Goal: Find contact information: Find contact information

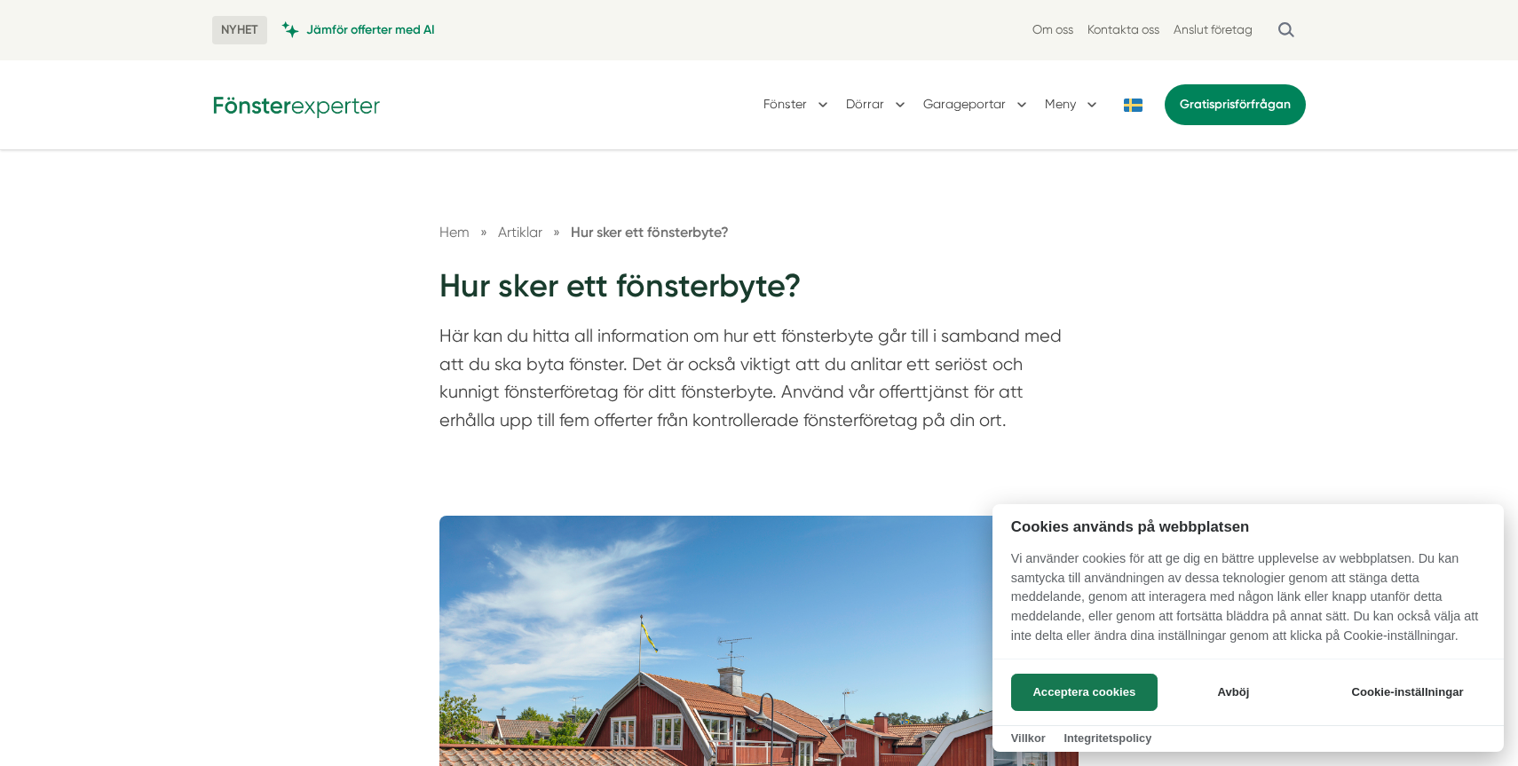
click at [266, 111] on div at bounding box center [759, 383] width 1518 height 766
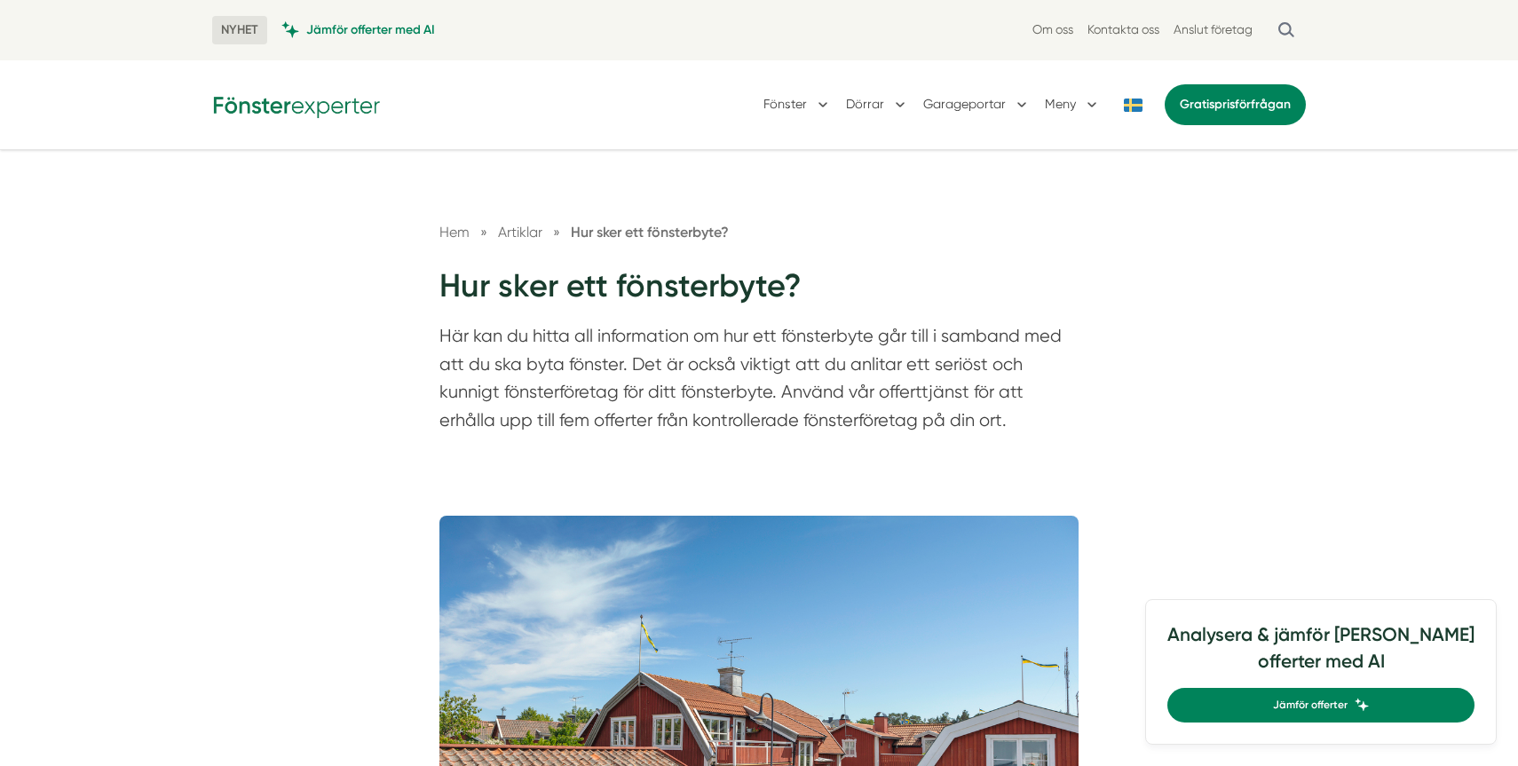
click at [266, 111] on img at bounding box center [296, 105] width 169 height 28
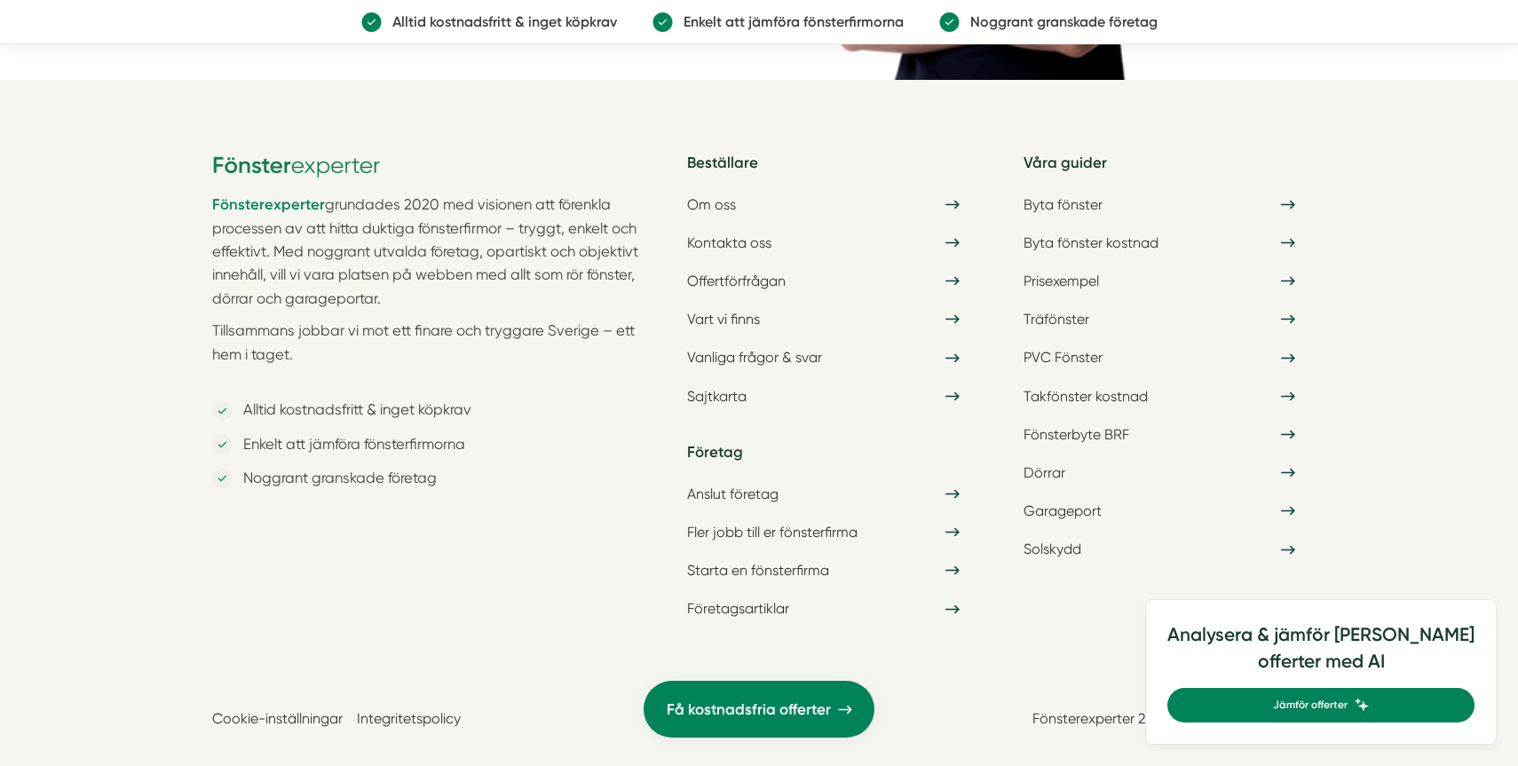
scroll to position [5652, 0]
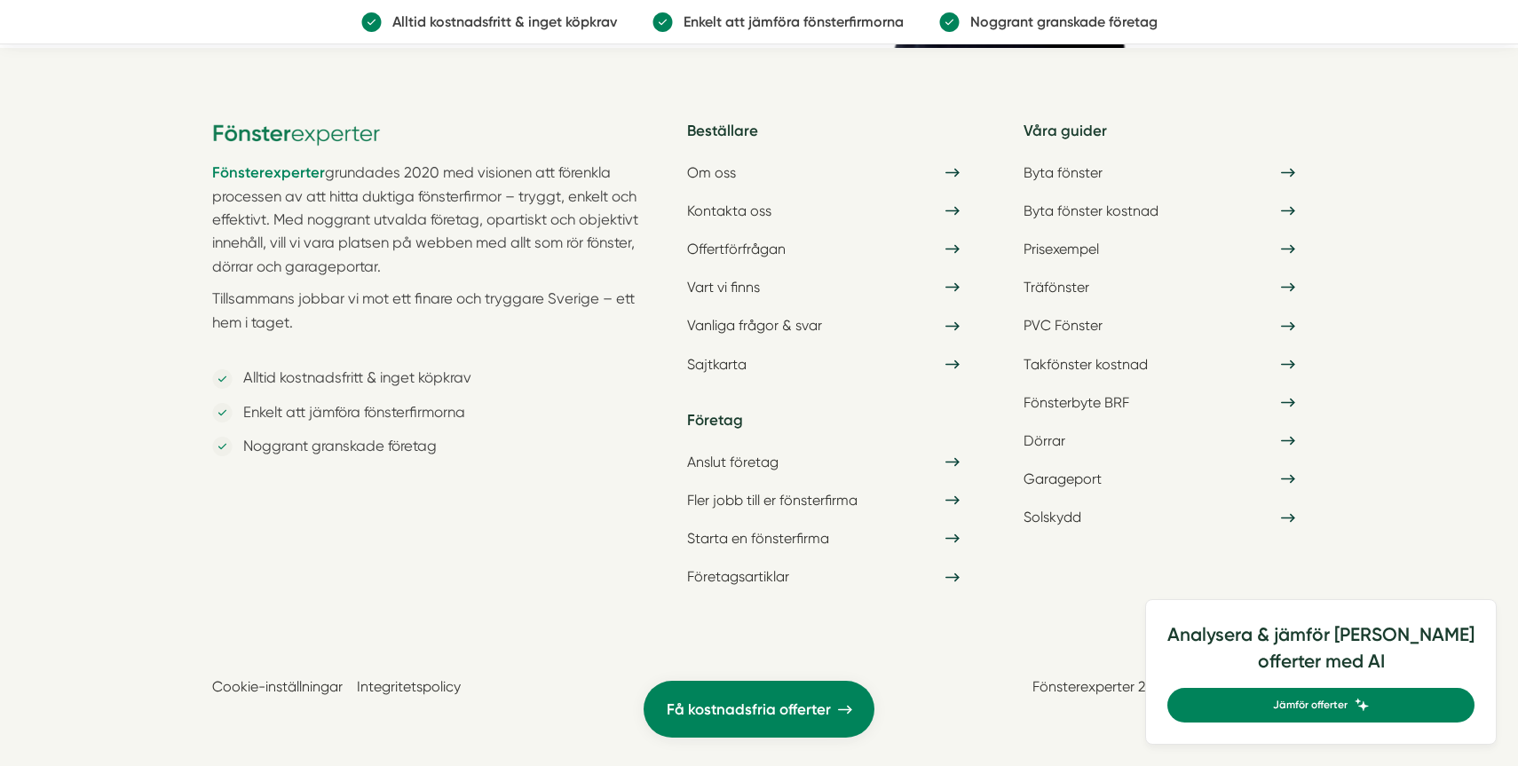
click at [1237, 687] on link "Fönsterexperter 2025. Org Nr: 559252-5512" at bounding box center [1168, 686] width 273 height 17
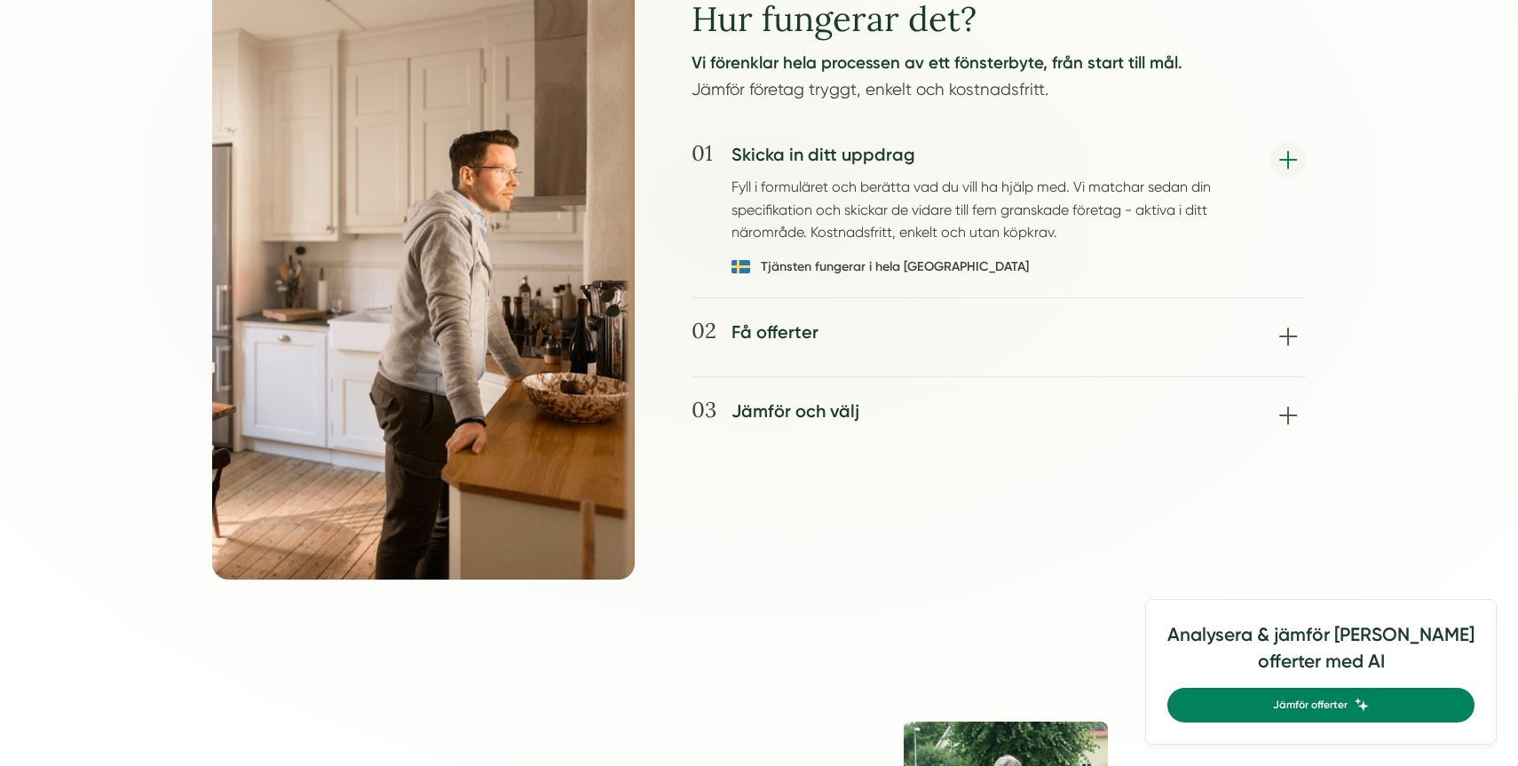
scroll to position [1950, 0]
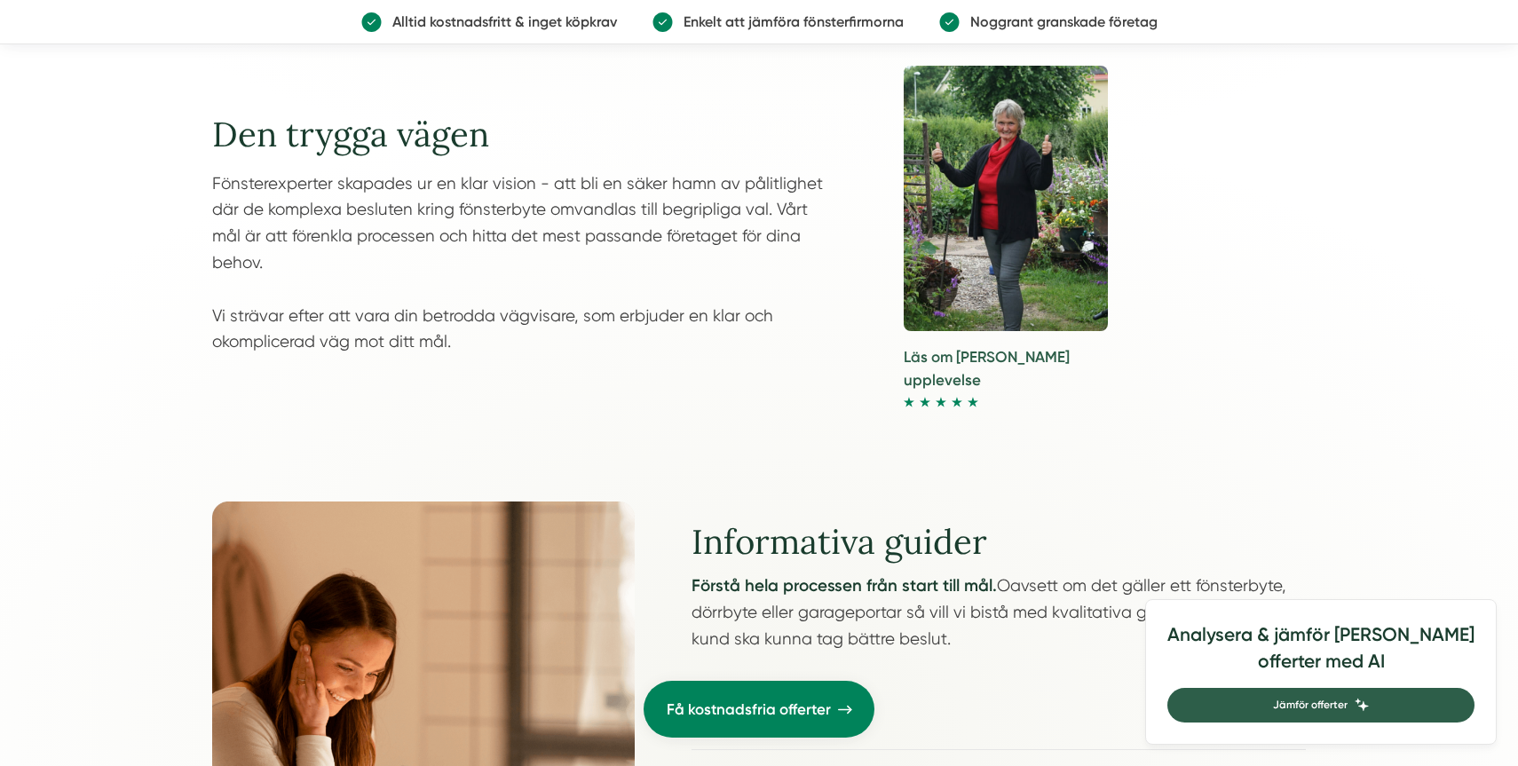
click at [1348, 706] on span "Jämför offerter" at bounding box center [1310, 705] width 75 height 17
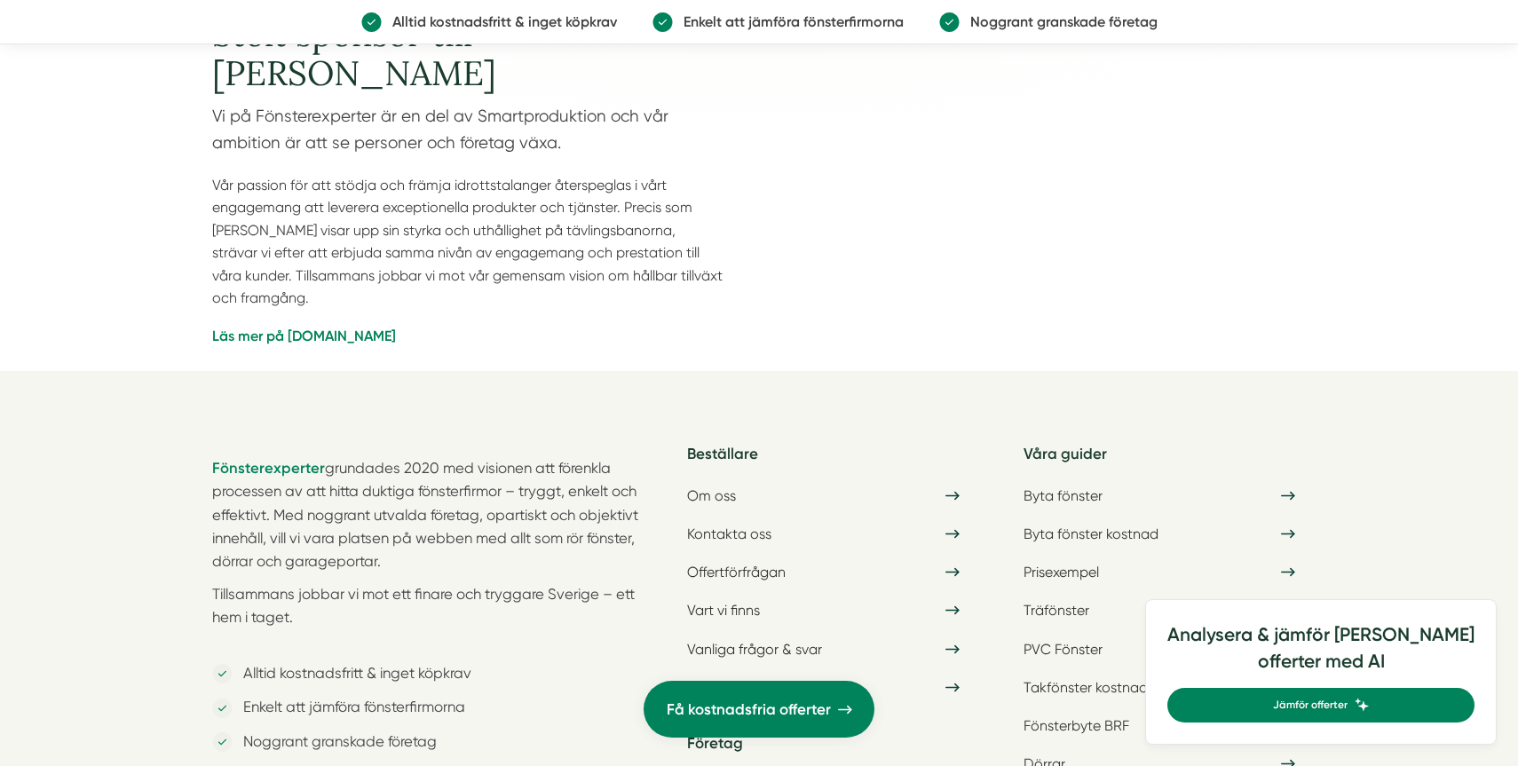
scroll to position [5652, 0]
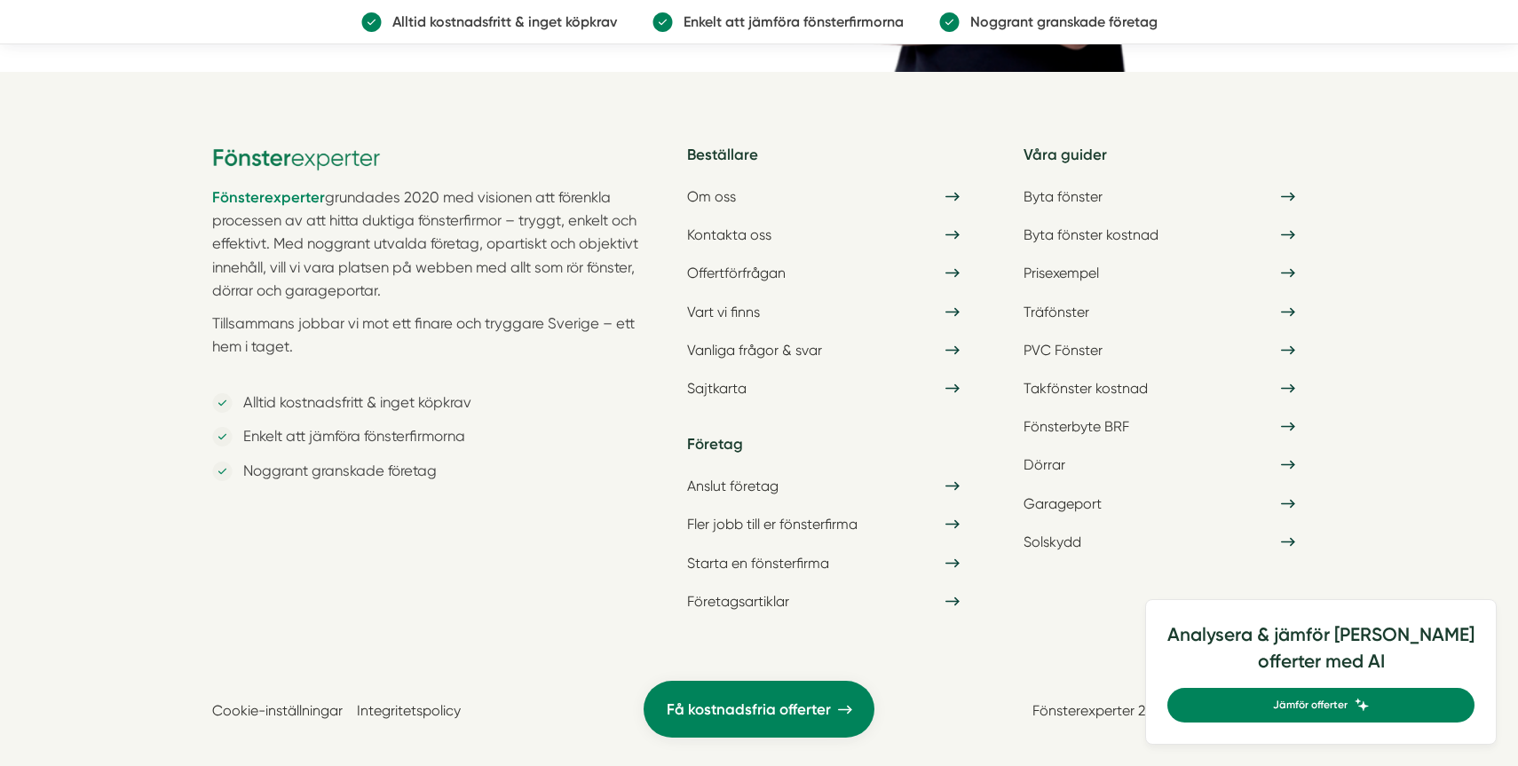
click at [1060, 702] on link "Fönsterexperter 2025. Org Nr: 559252-5512" at bounding box center [1168, 710] width 273 height 17
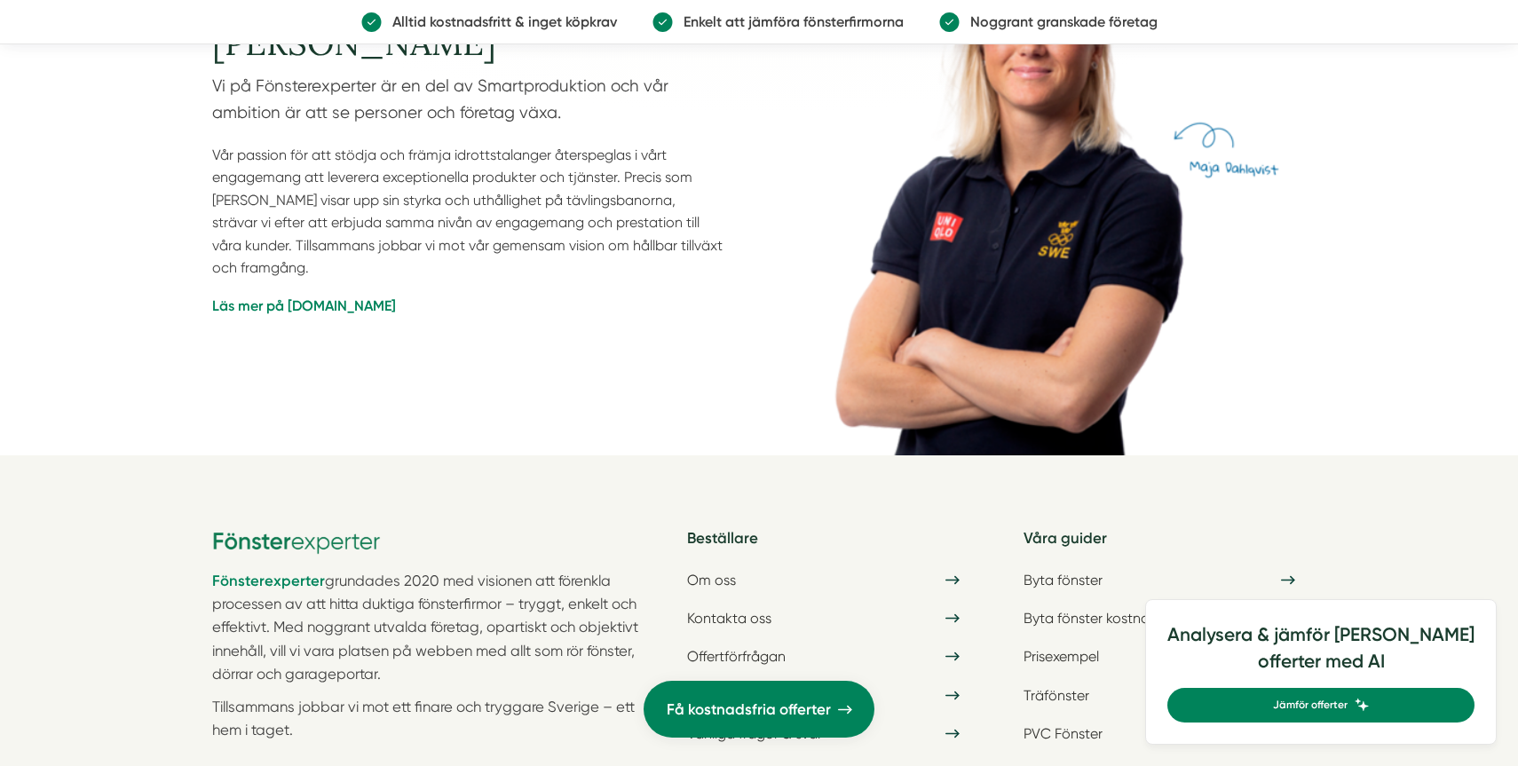
scroll to position [5652, 0]
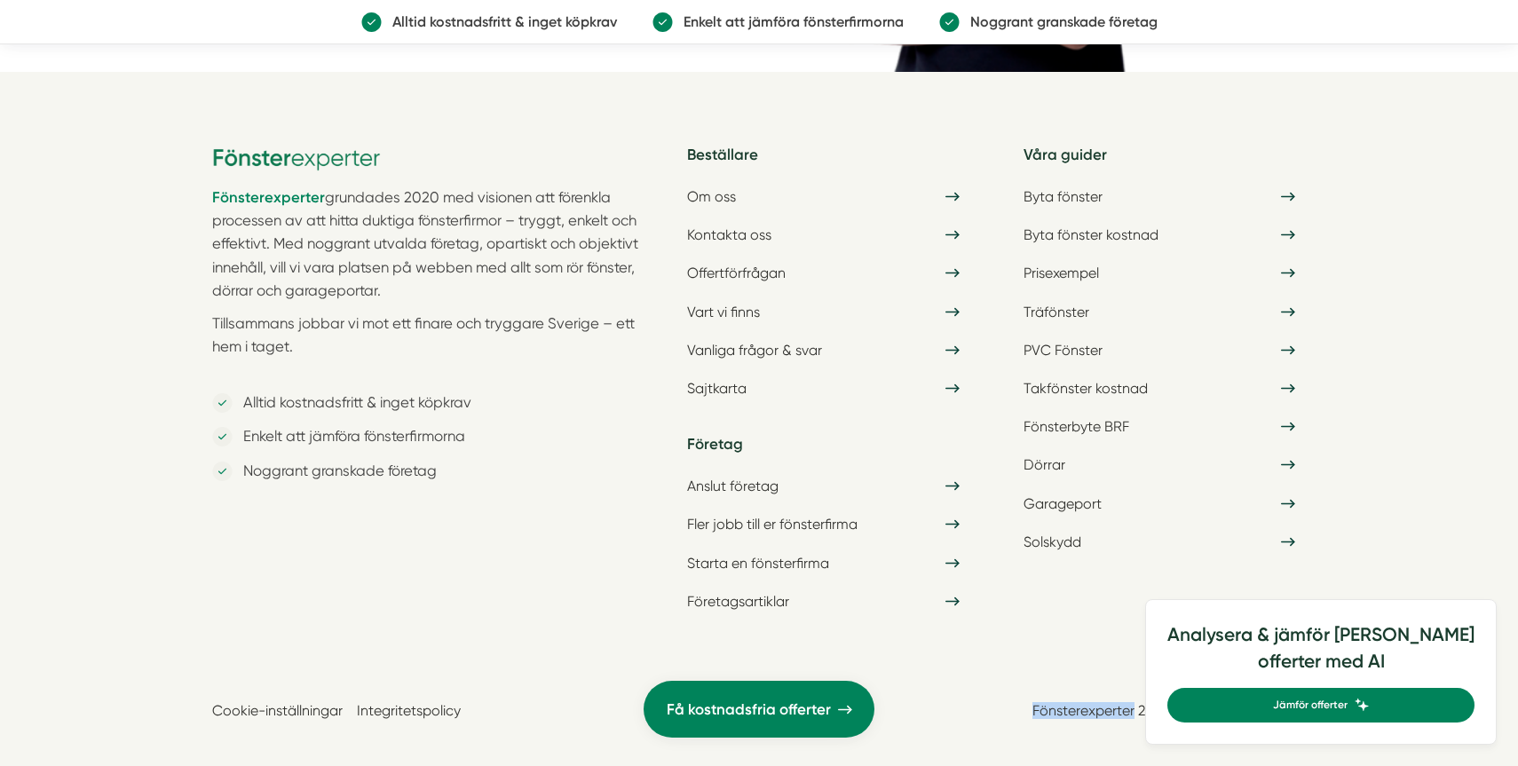
drag, startPoint x: 1031, startPoint y: 683, endPoint x: 1135, endPoint y: 683, distance: 104.7
click at [1135, 683] on div "Cookie-inställningar Integritetspolicy Fönsterexperter 2025. Org Nr: 559252-5512" at bounding box center [759, 689] width 1094 height 59
copy link "Fönsterexperter"
click at [733, 223] on link "Kontakta oss" at bounding box center [822, 234] width 293 height 31
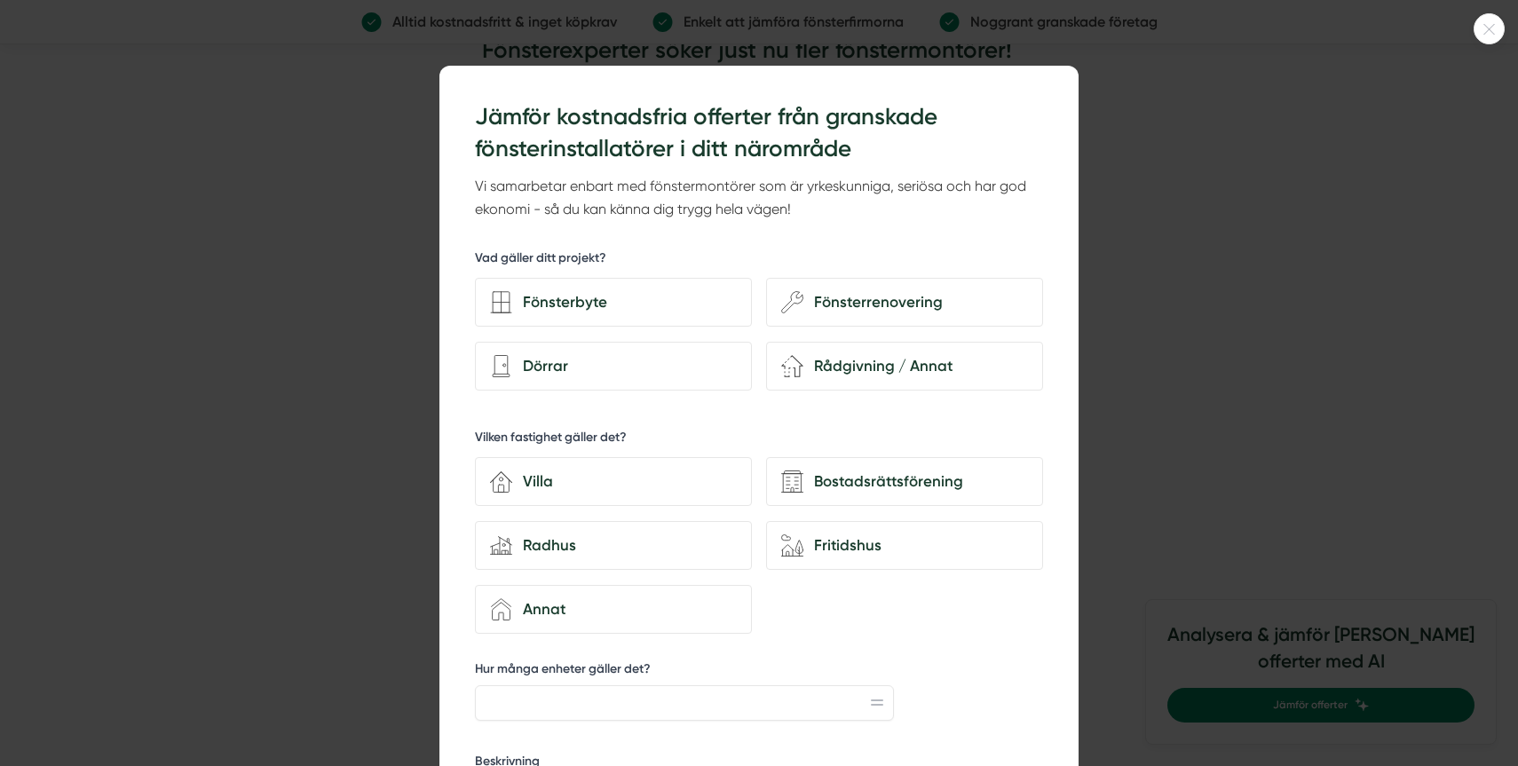
scroll to position [3082, 0]
click at [347, 405] on div at bounding box center [759, 383] width 1518 height 766
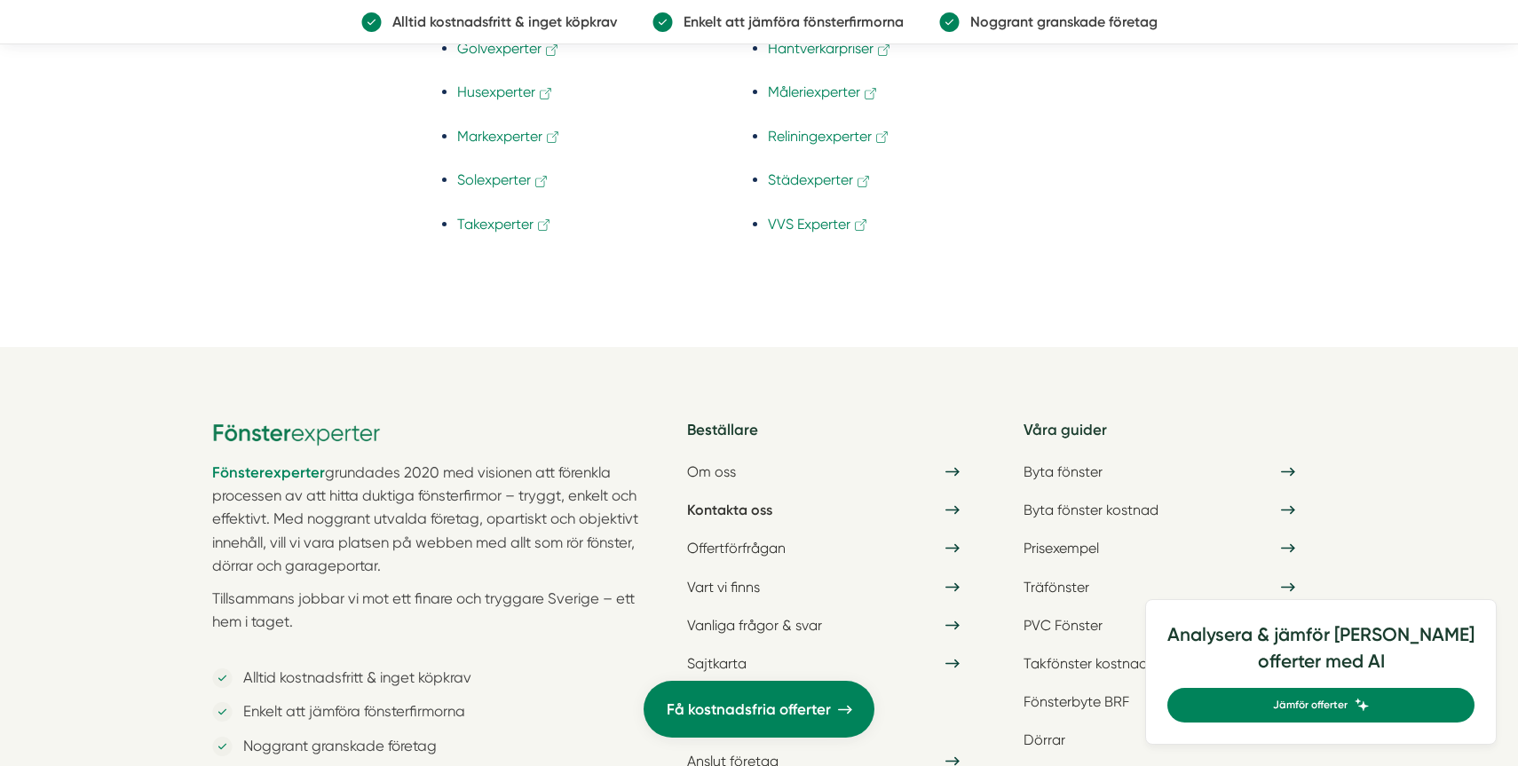
scroll to position [4576, 0]
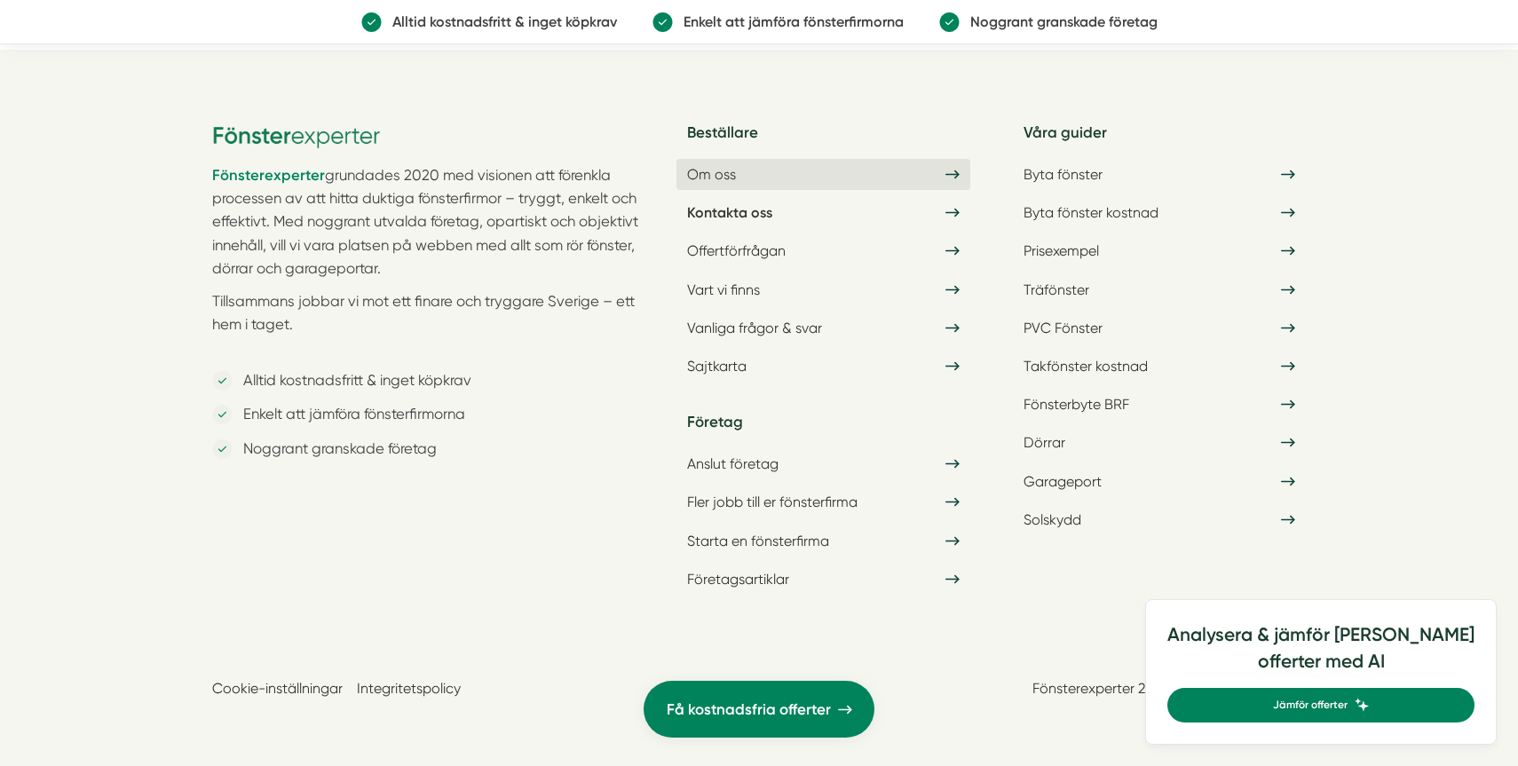
click at [742, 185] on link "Om oss" at bounding box center [822, 174] width 293 height 31
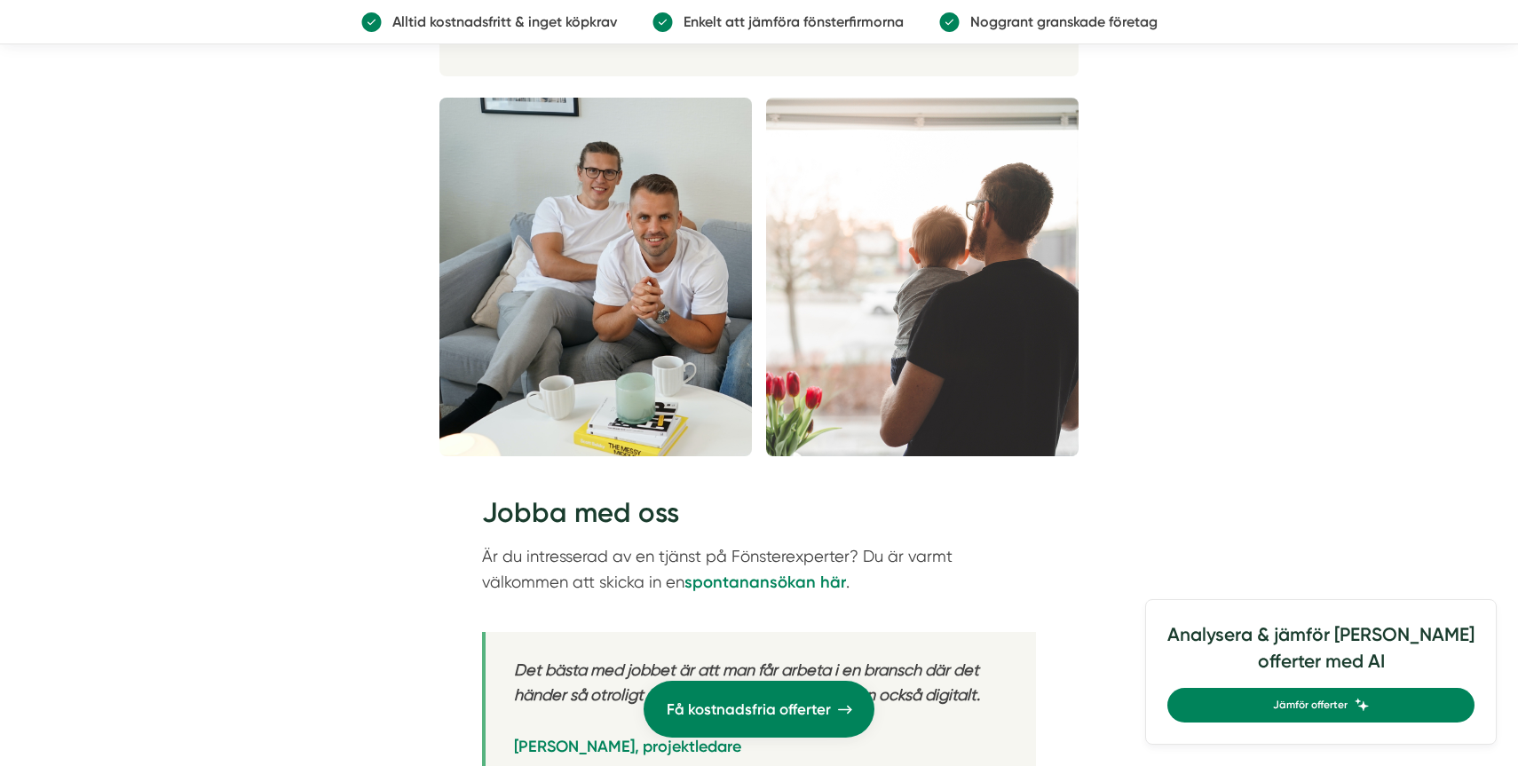
scroll to position [2990, 0]
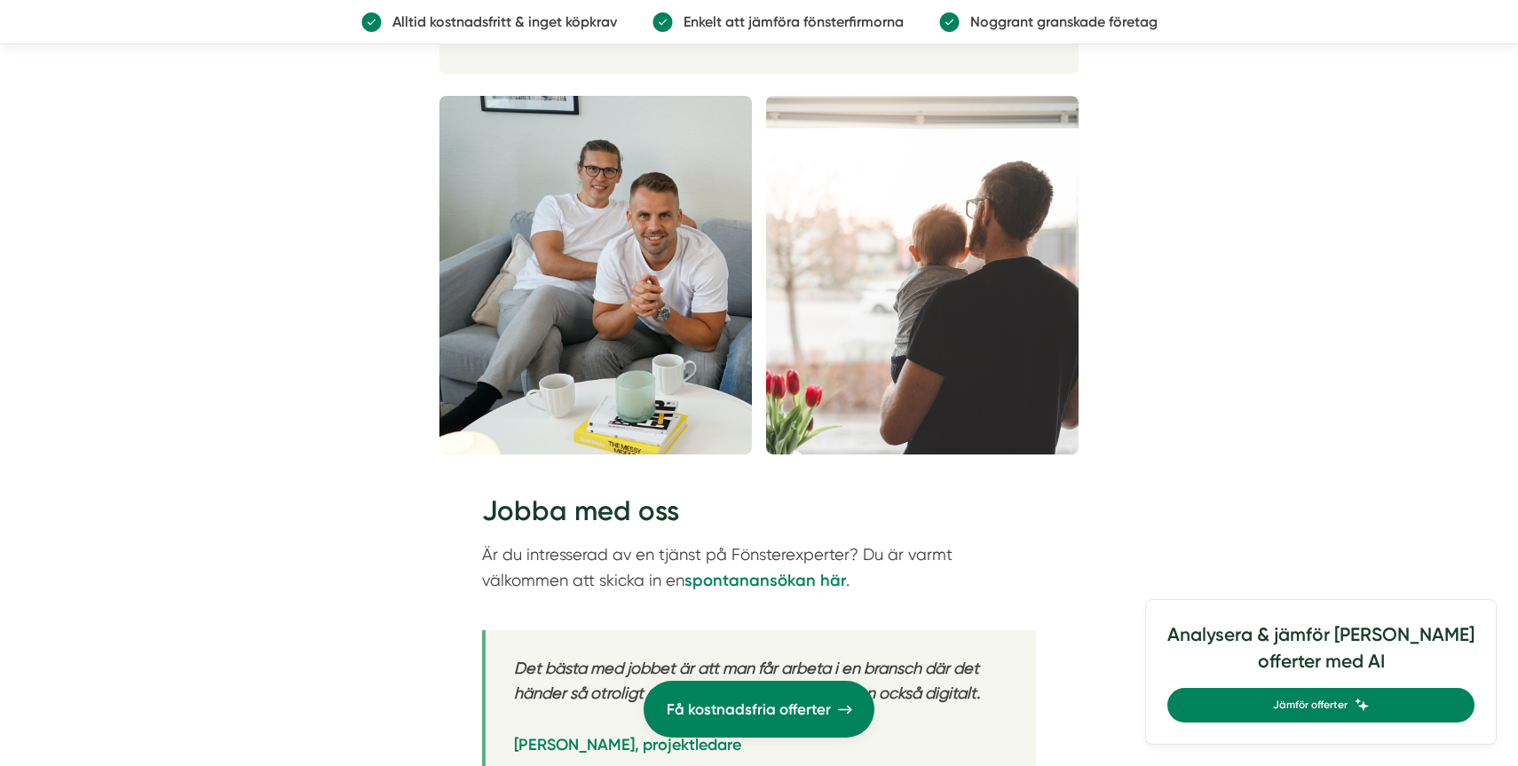
click at [640, 257] on img at bounding box center [595, 275] width 312 height 359
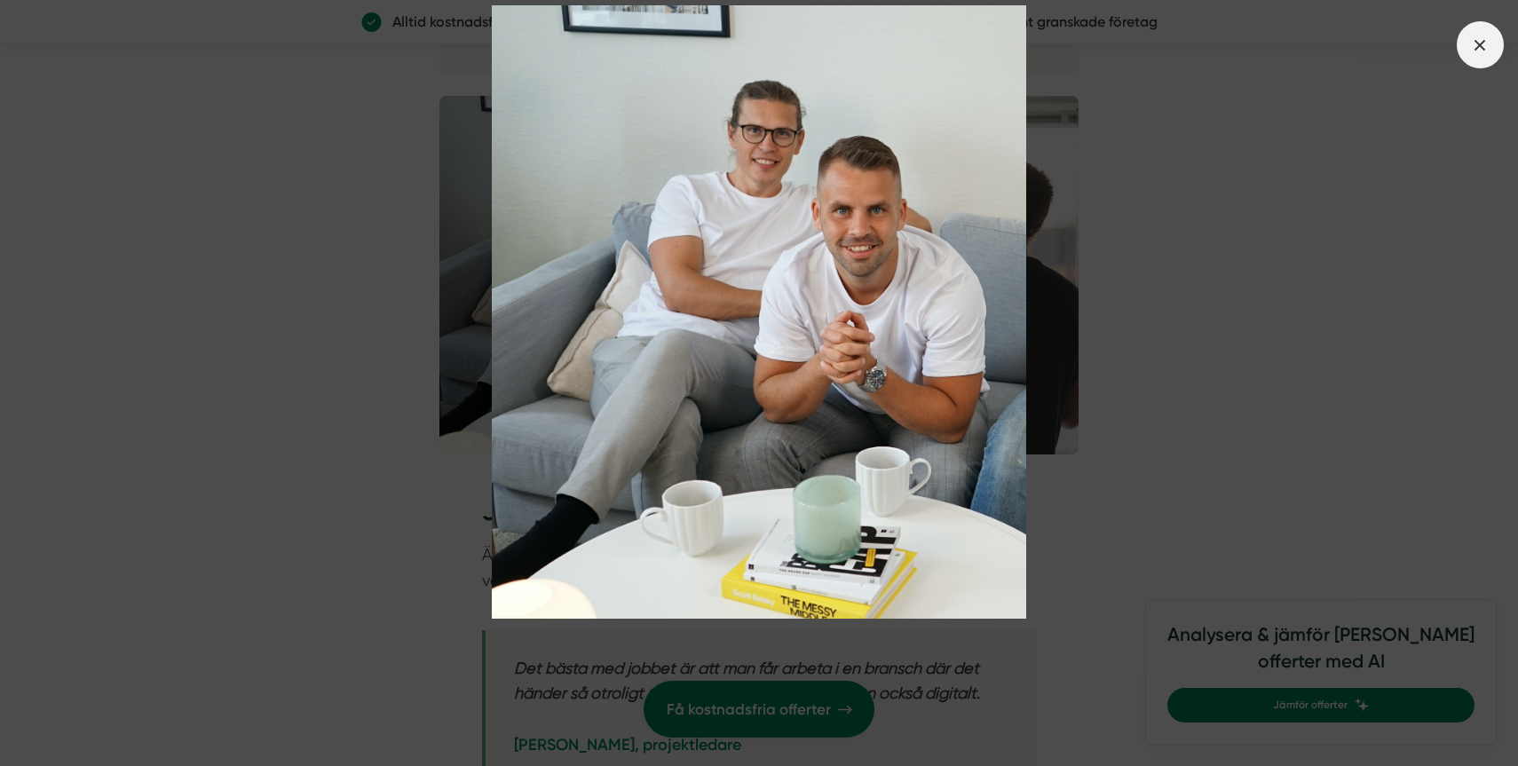
click at [1482, 49] on icon at bounding box center [1480, 46] width 20 height 20
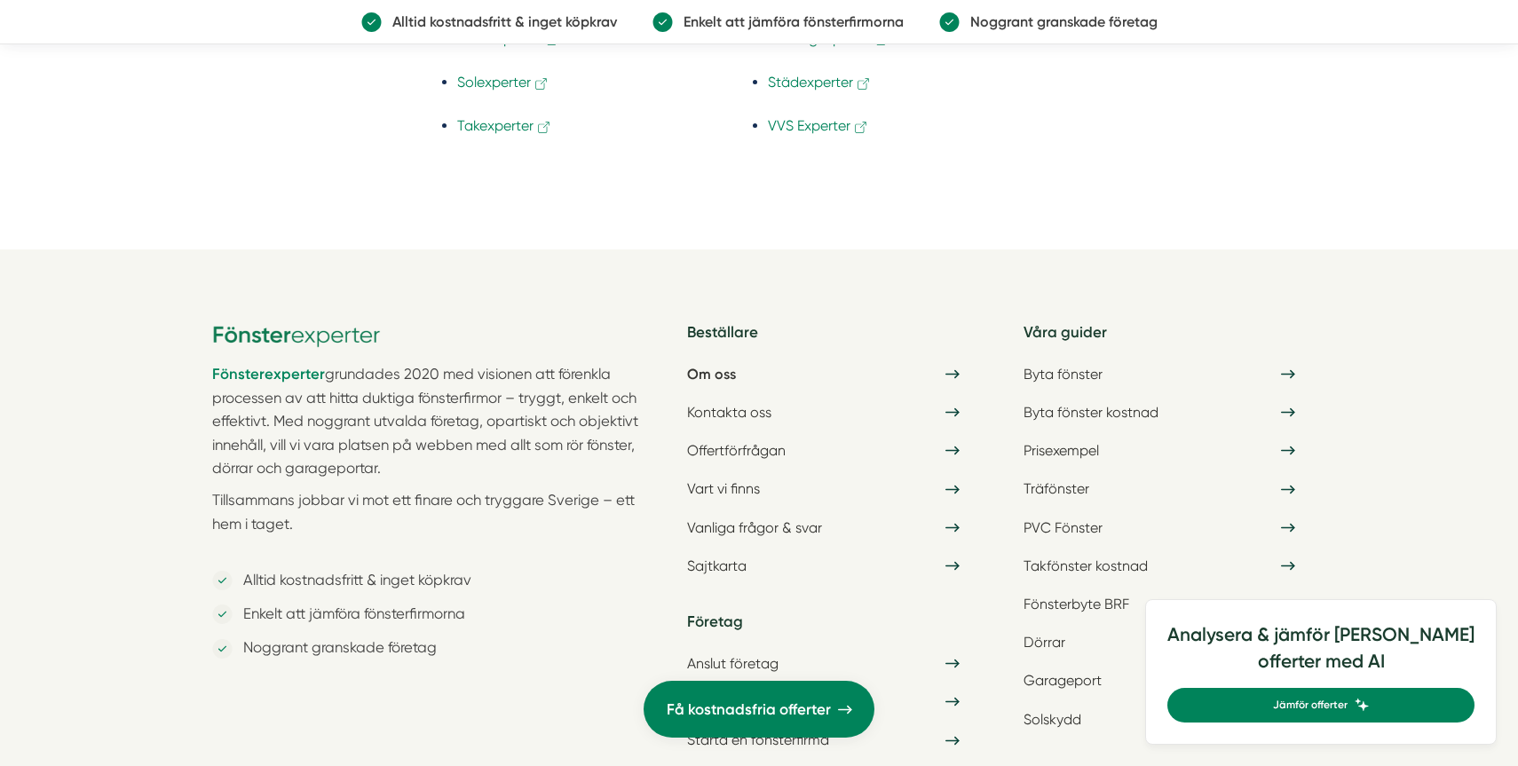
scroll to position [5798, 0]
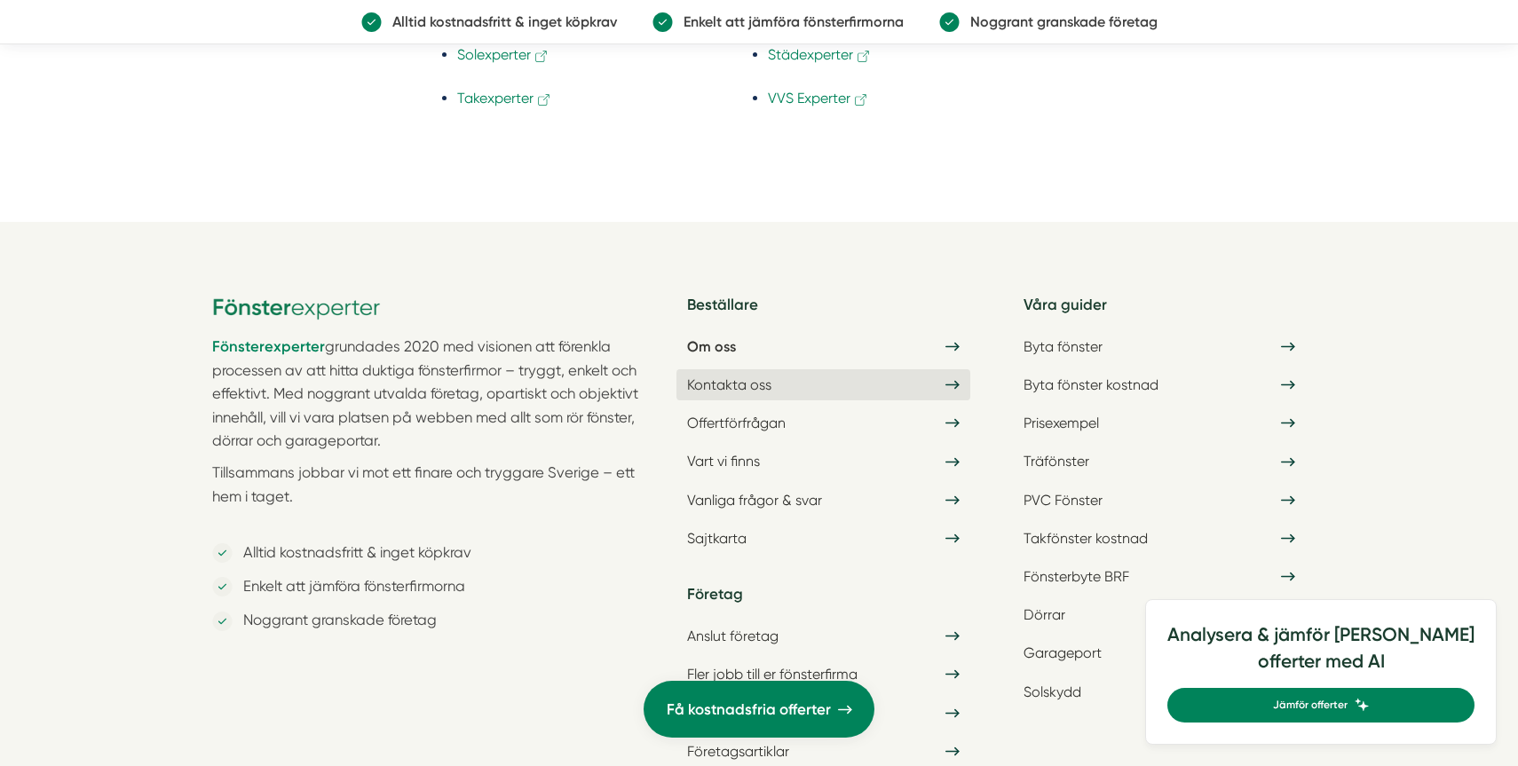
click at [758, 369] on link "Kontakta oss" at bounding box center [822, 384] width 293 height 31
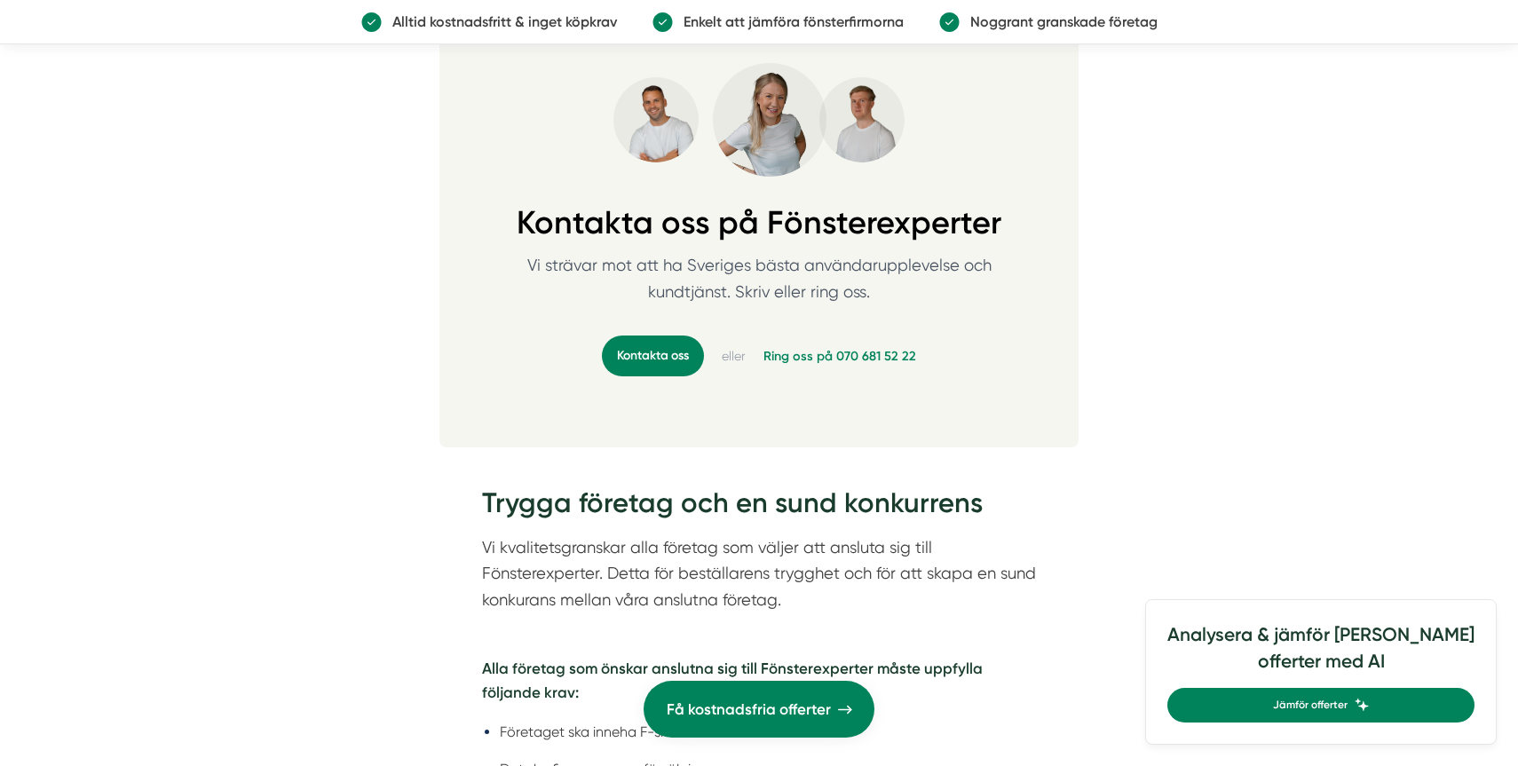
scroll to position [1822, 0]
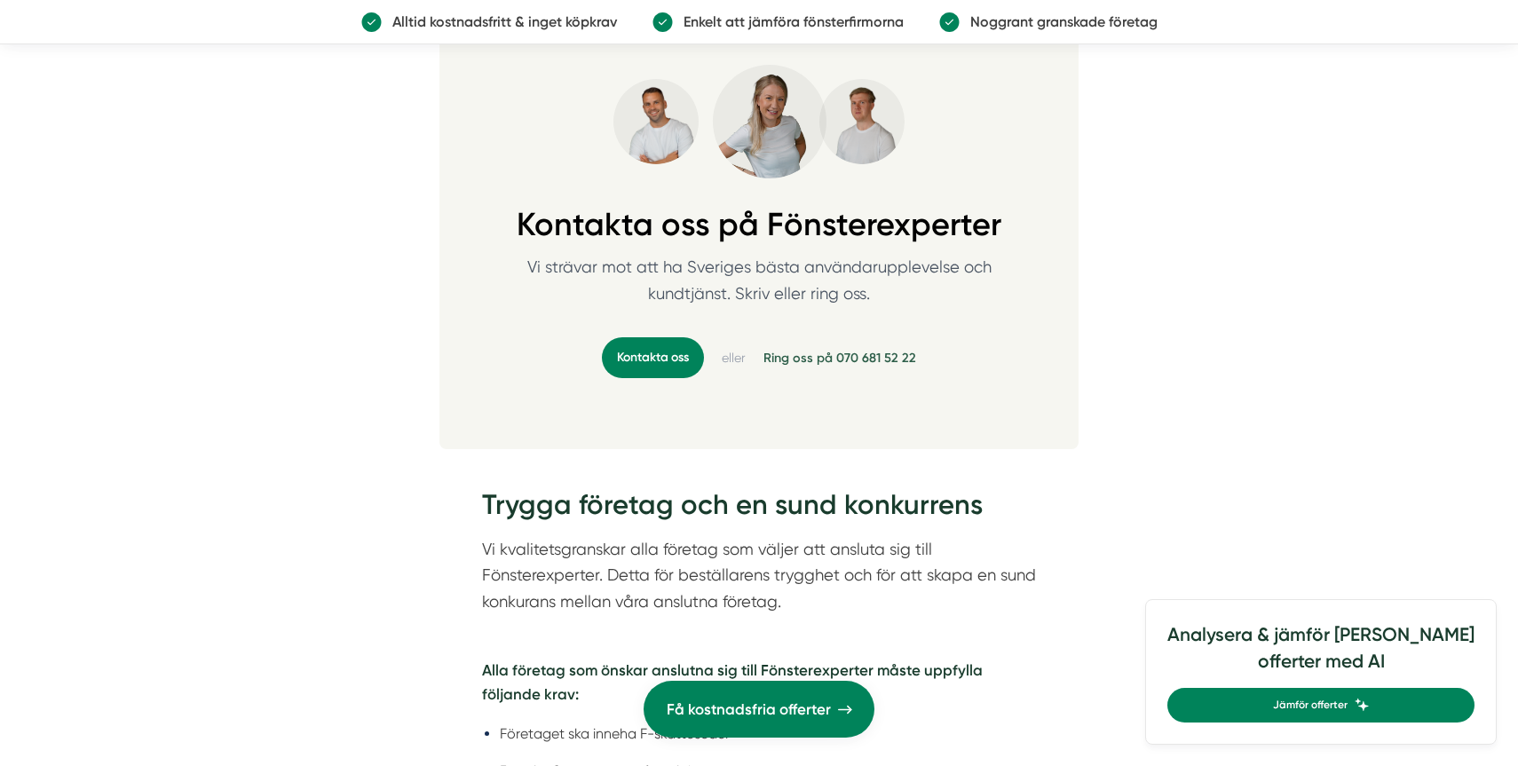
drag, startPoint x: 932, startPoint y: 354, endPoint x: 839, endPoint y: 359, distance: 93.3
click at [839, 359] on div "Kontakta oss eller Ring oss på 070 681 52 22" at bounding box center [759, 357] width 582 height 41
copy link "070 681 52 22"
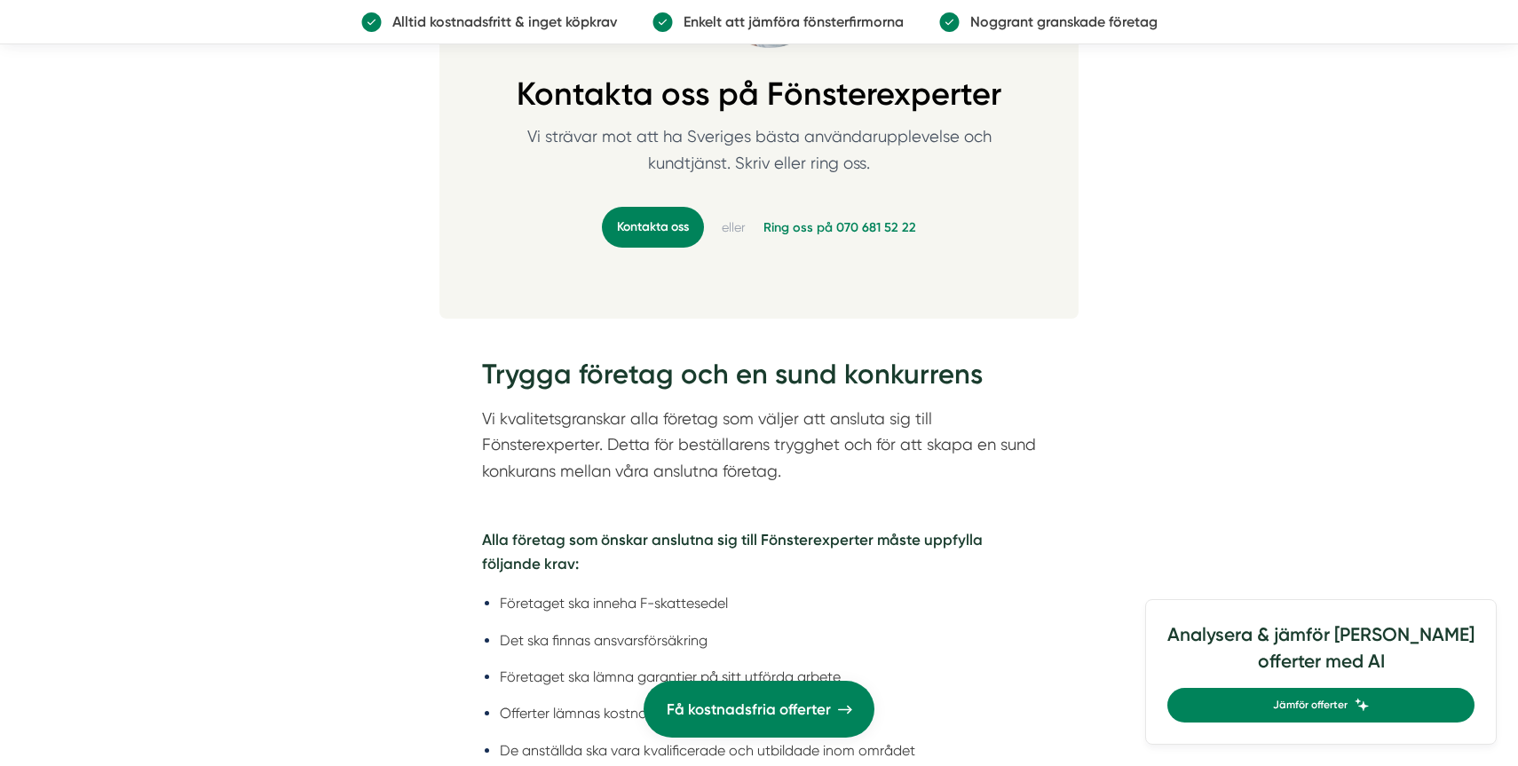
scroll to position [1954, 0]
